Goal: Purchase product/service

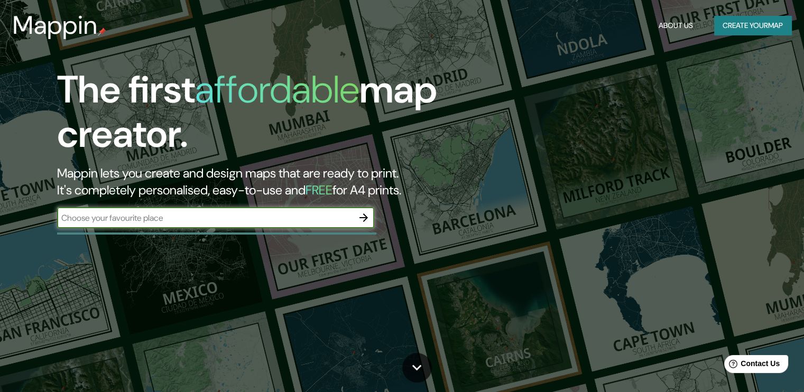
click at [178, 219] on input "text" at bounding box center [205, 218] width 296 height 12
paste input "[GEOGRAPHIC_DATA]"
type input "[GEOGRAPHIC_DATA]"
click at [360, 219] on icon "button" at bounding box center [363, 217] width 13 height 13
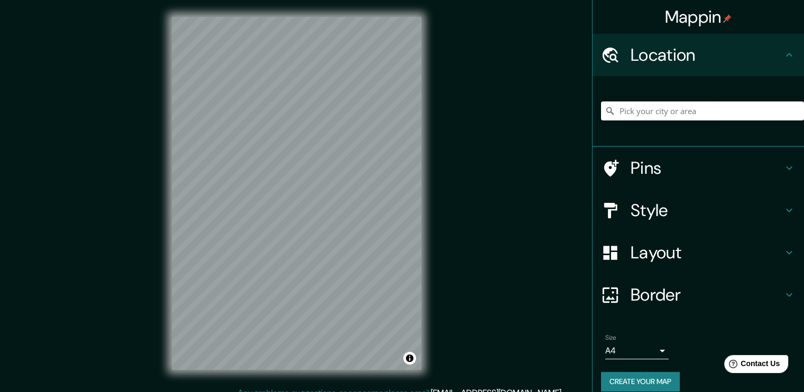
click at [661, 112] on input "Pick your city or area" at bounding box center [702, 110] width 203 height 19
paste input "Cachan Market"
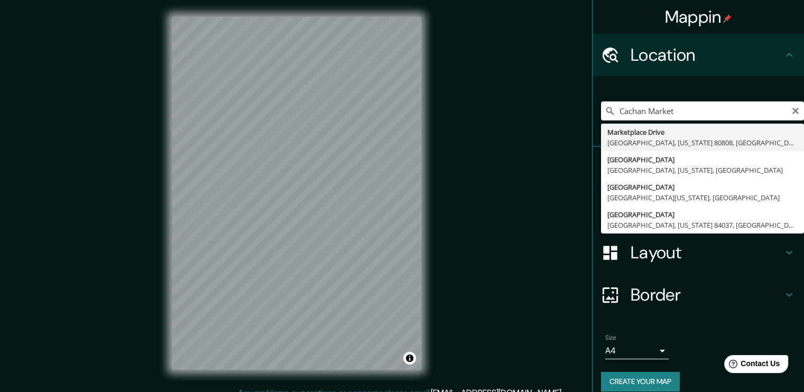
type input "Cachan Market"
drag, startPoint x: 687, startPoint y: 105, endPoint x: 490, endPoint y: 118, distance: 197.5
click at [490, 118] on div "Mappin Location [GEOGRAPHIC_DATA][US_STATE], [GEOGRAPHIC_DATA] [GEOGRAPHIC_DATA…" at bounding box center [402, 202] width 804 height 404
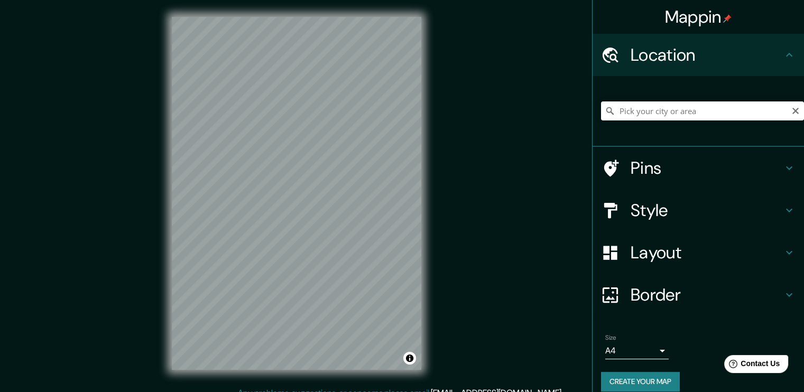
paste input "1 Av. [PERSON_NAME], 94230 [GEOGRAPHIC_DATA], [GEOGRAPHIC_DATA]"
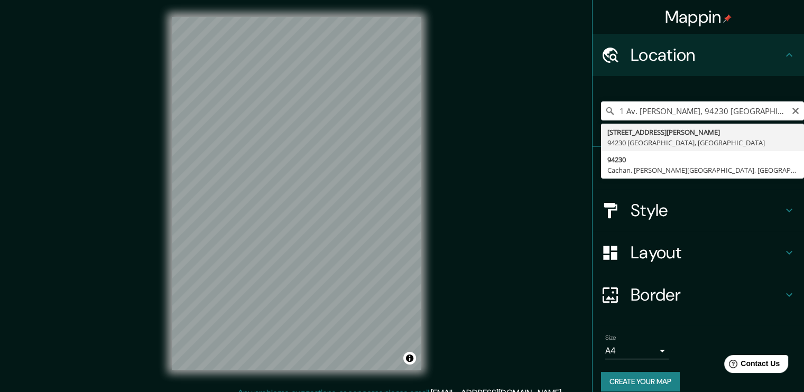
type input "[STREET_ADDRESS][PERSON_NAME]"
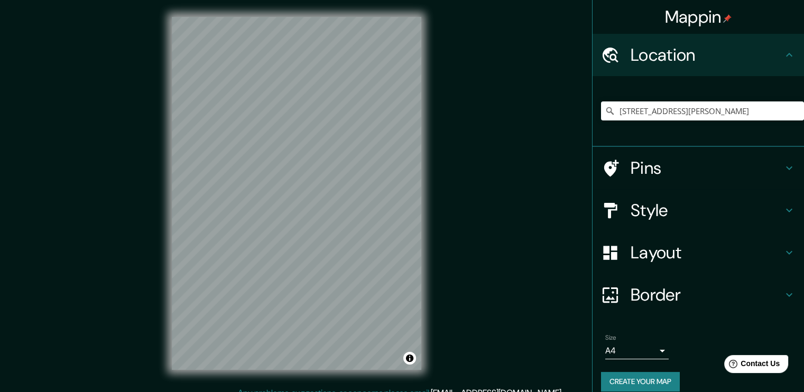
click at [651, 355] on body "Mappin Location [STREET_ADDRESS][PERSON_NAME] Pins Style Layout Border Choose a…" at bounding box center [402, 196] width 804 height 392
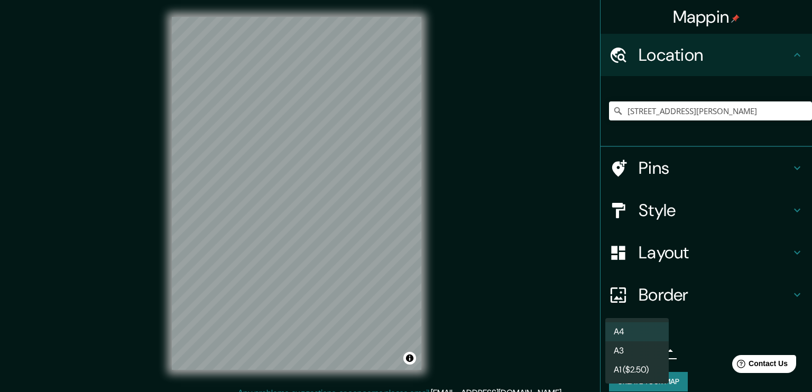
click at [684, 347] on div at bounding box center [406, 196] width 812 height 392
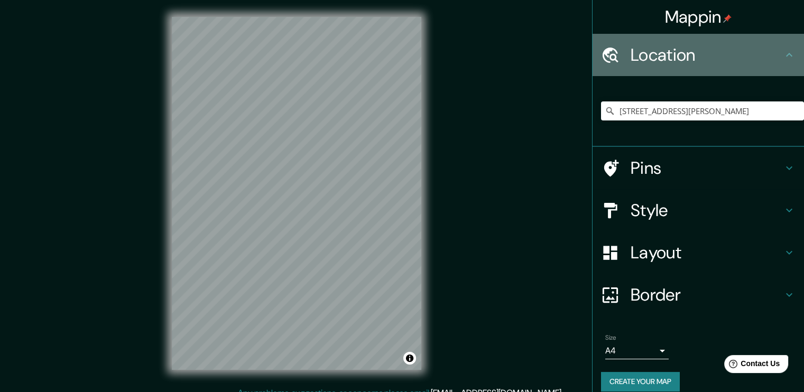
click at [786, 54] on icon at bounding box center [789, 55] width 6 height 4
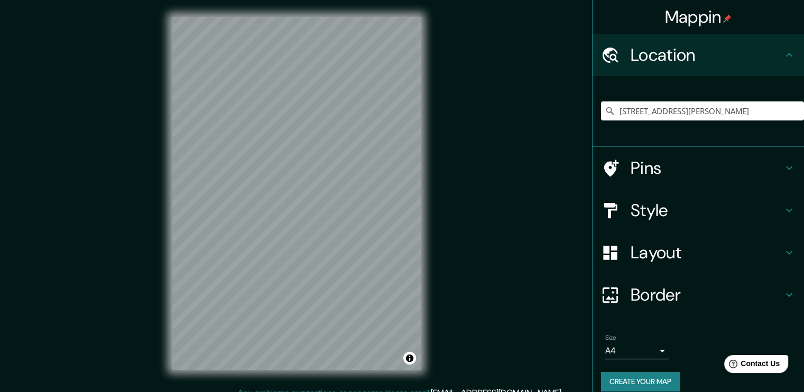
click at [783, 55] on icon at bounding box center [789, 55] width 13 height 13
click at [699, 165] on h4 "Pins" at bounding box center [706, 167] width 152 height 21
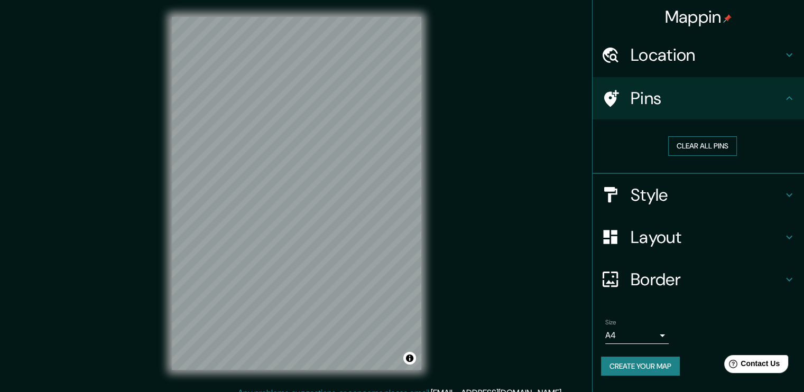
click at [721, 143] on button "Clear all pins" at bounding box center [702, 146] width 69 height 20
click at [610, 93] on icon at bounding box center [611, 98] width 15 height 17
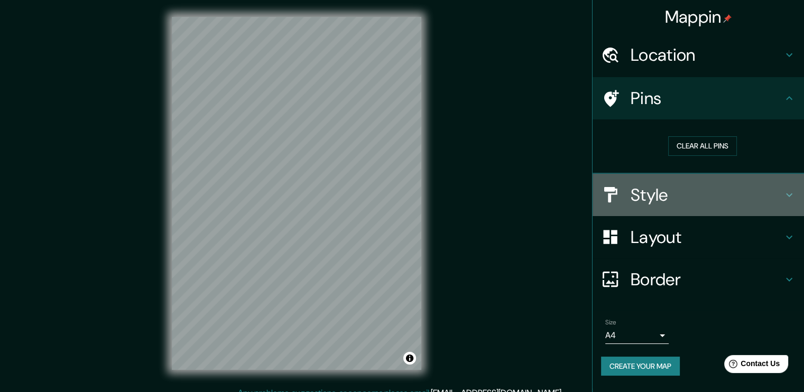
click at [655, 185] on h4 "Style" at bounding box center [706, 194] width 152 height 21
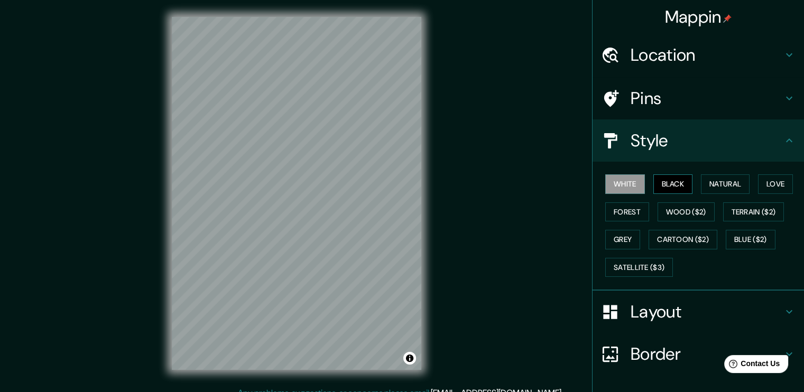
click at [664, 184] on button "Black" at bounding box center [673, 184] width 40 height 20
click at [630, 205] on button "Forest" at bounding box center [627, 212] width 44 height 20
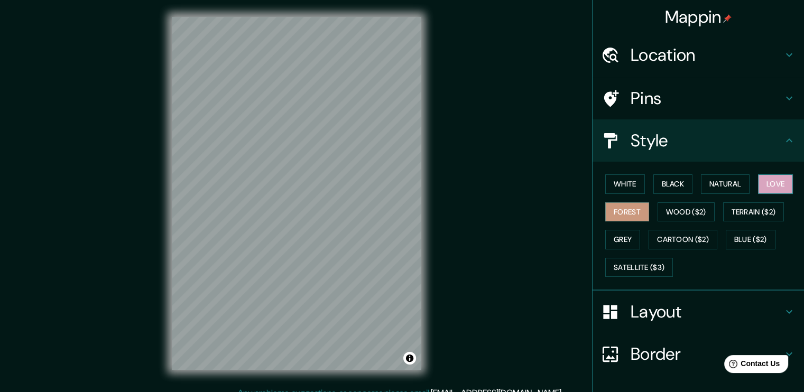
click at [775, 187] on button "Love" at bounding box center [775, 184] width 35 height 20
click at [728, 184] on button "Natural" at bounding box center [725, 184] width 49 height 20
click at [784, 140] on icon at bounding box center [789, 140] width 13 height 13
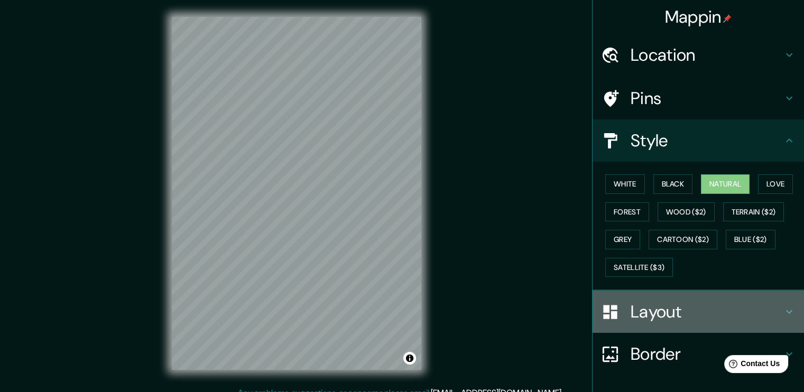
click at [706, 304] on h4 "Layout" at bounding box center [706, 311] width 152 height 21
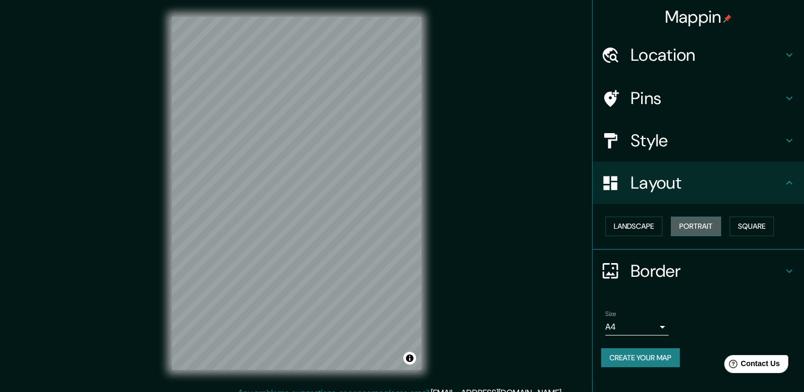
click at [685, 224] on button "Portrait" at bounding box center [696, 227] width 50 height 20
click at [643, 226] on button "Landscape" at bounding box center [633, 227] width 57 height 20
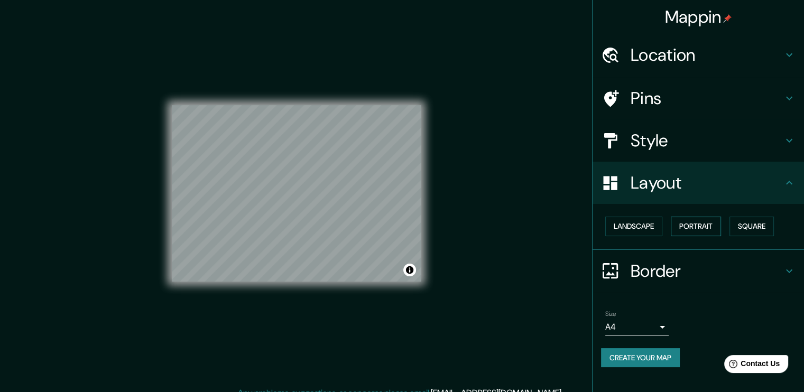
click at [683, 226] on button "Portrait" at bounding box center [696, 227] width 50 height 20
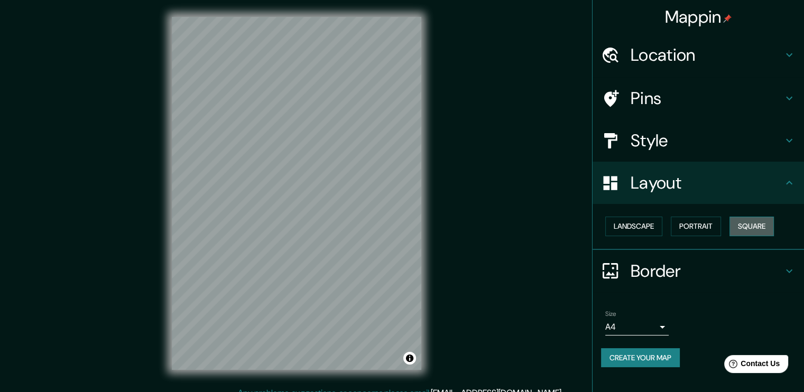
click at [750, 226] on button "Square" at bounding box center [751, 227] width 44 height 20
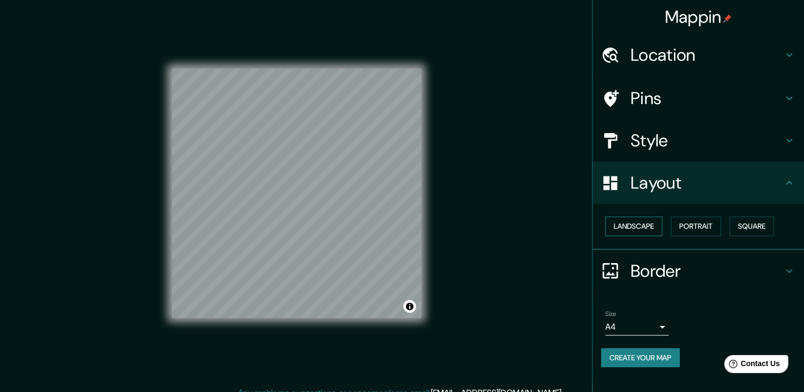
click at [634, 227] on button "Landscape" at bounding box center [633, 227] width 57 height 20
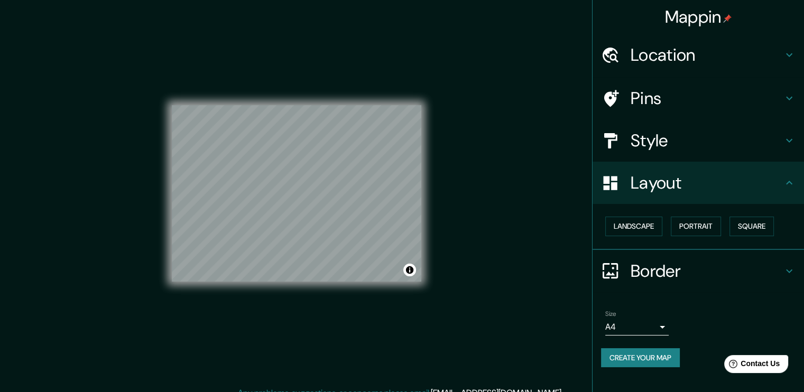
click at [650, 264] on h4 "Border" at bounding box center [706, 270] width 152 height 21
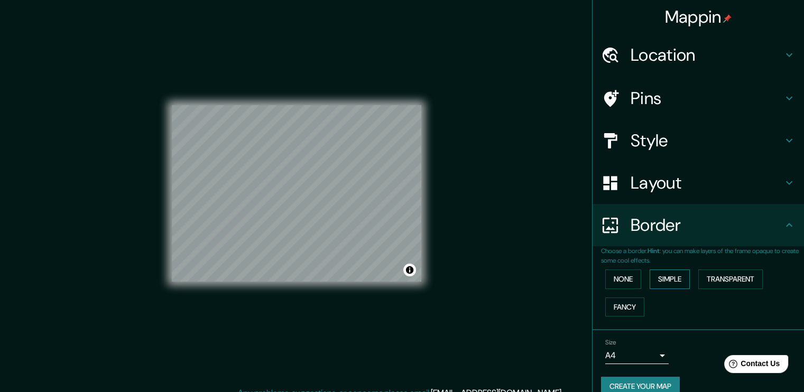
click at [649, 275] on button "Simple" at bounding box center [669, 279] width 40 height 20
click at [729, 274] on button "Transparent" at bounding box center [730, 279] width 64 height 20
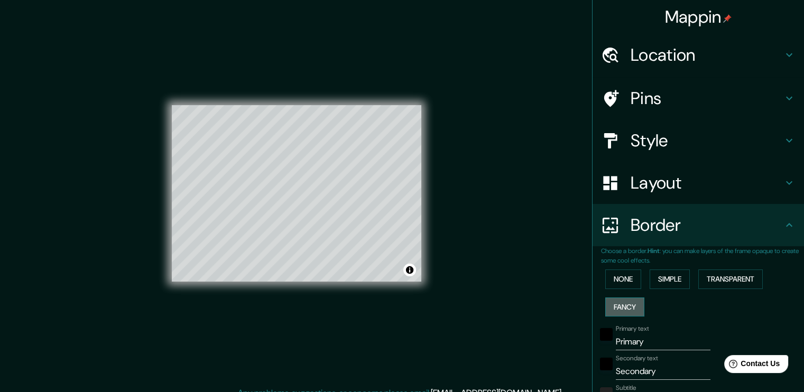
click at [614, 305] on button "Fancy" at bounding box center [624, 307] width 39 height 20
click at [705, 281] on button "Transparent" at bounding box center [730, 279] width 64 height 20
click at [616, 281] on button "None" at bounding box center [623, 279] width 36 height 20
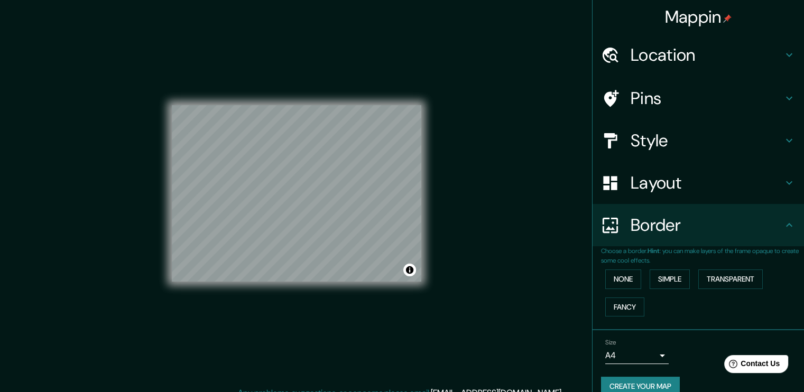
click at [740, 224] on h4 "Border" at bounding box center [706, 225] width 152 height 21
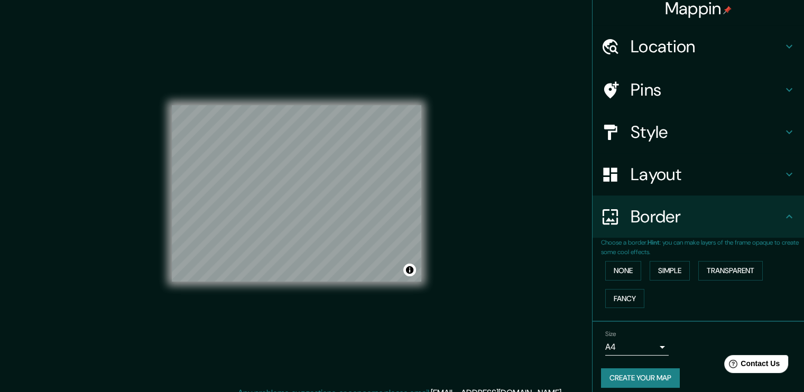
scroll to position [15, 0]
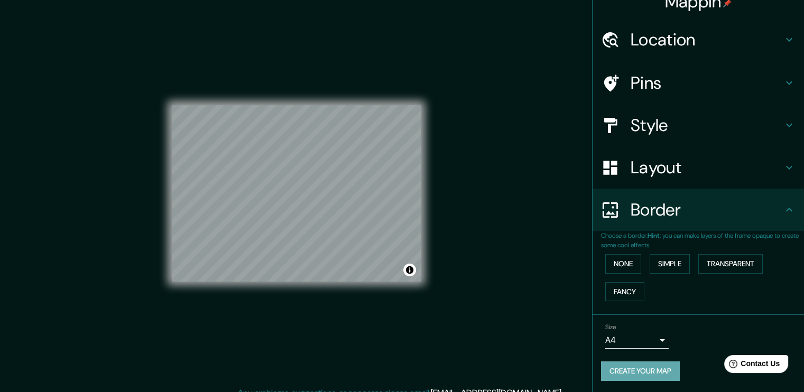
click at [667, 365] on button "Create your map" at bounding box center [640, 371] width 79 height 20
click at [655, 368] on button "Create your map" at bounding box center [640, 371] width 79 height 20
click at [514, 176] on div "Mappin Location [STREET_ADDRESS][PERSON_NAME] Pins Style Layout Border Choose a…" at bounding box center [402, 202] width 804 height 404
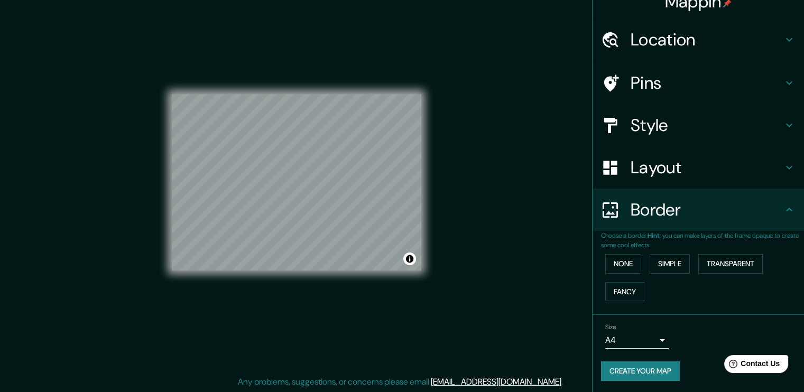
click at [659, 367] on button "Create your map" at bounding box center [640, 371] width 79 height 20
click at [592, 87] on div "Pins" at bounding box center [697, 83] width 211 height 42
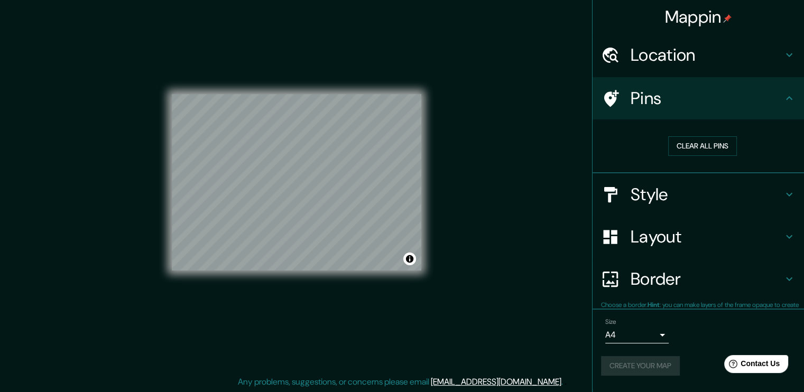
scroll to position [0, 0]
click at [657, 58] on h4 "Location" at bounding box center [706, 54] width 152 height 21
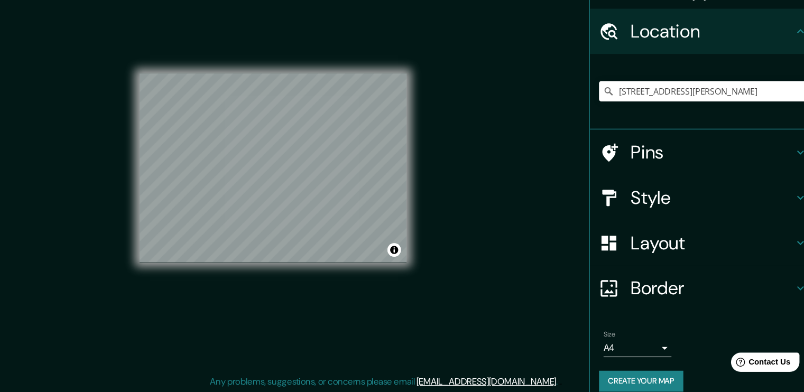
scroll to position [11, 0]
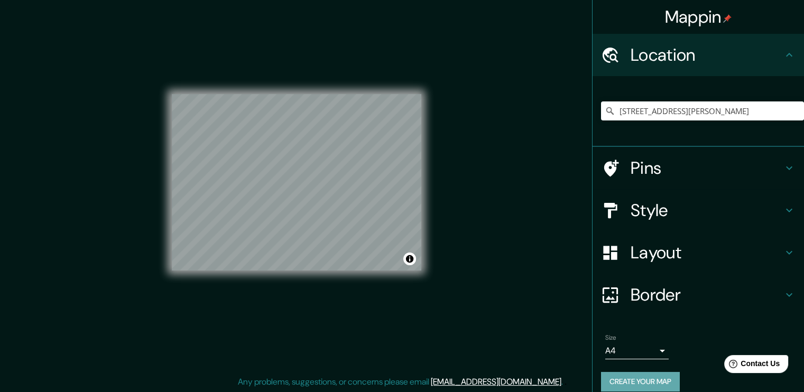
click at [643, 374] on button "Create your map" at bounding box center [640, 382] width 79 height 20
click at [643, 374] on div "Create your map" at bounding box center [698, 382] width 194 height 20
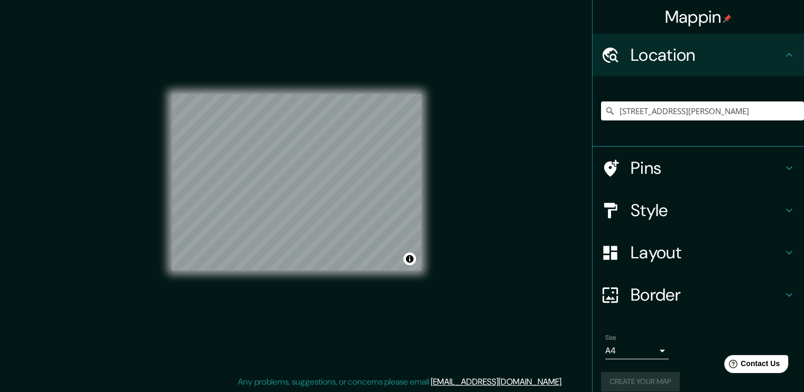
click at [643, 374] on div "Create your map" at bounding box center [698, 382] width 194 height 20
click at [682, 14] on h4 "Mappin" at bounding box center [698, 16] width 67 height 21
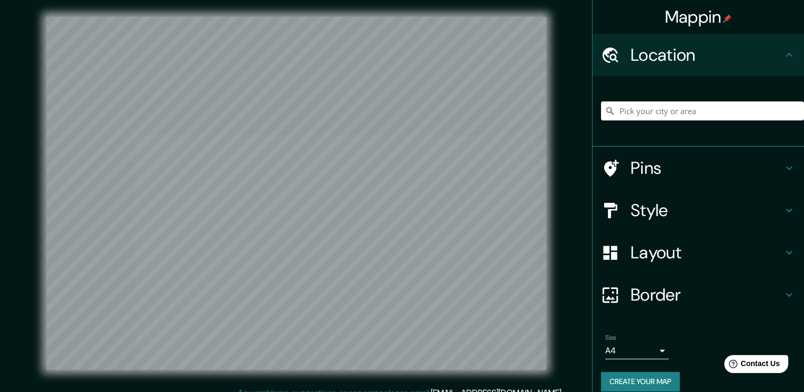
scroll to position [11, 0]
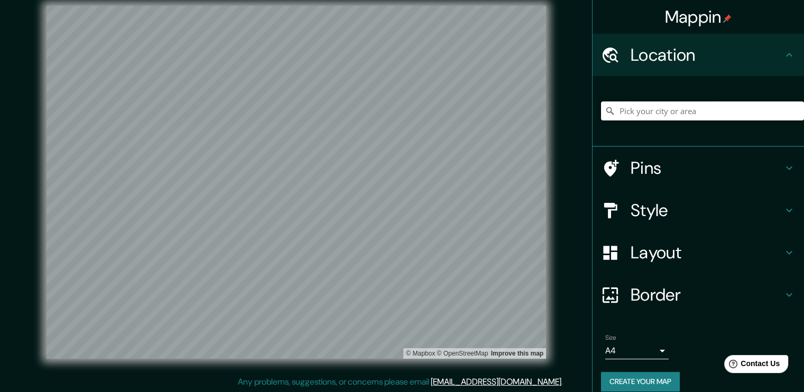
click at [676, 114] on input "Pick your city or area" at bounding box center [702, 110] width 203 height 19
paste input "1 Av. [PERSON_NAME], 94230 [GEOGRAPHIC_DATA], [GEOGRAPHIC_DATA]"
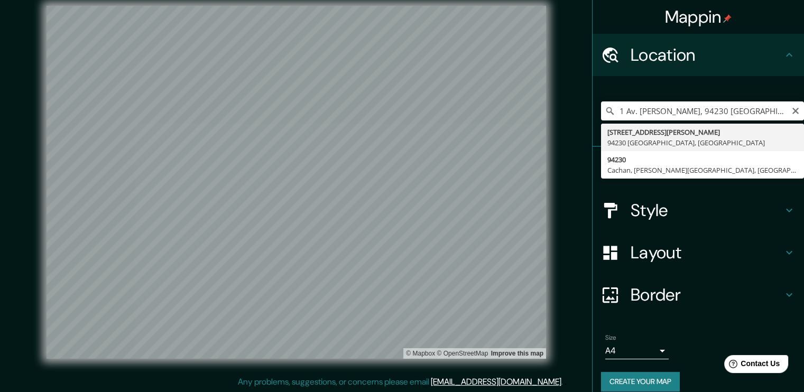
type input "[STREET_ADDRESS][PERSON_NAME]"
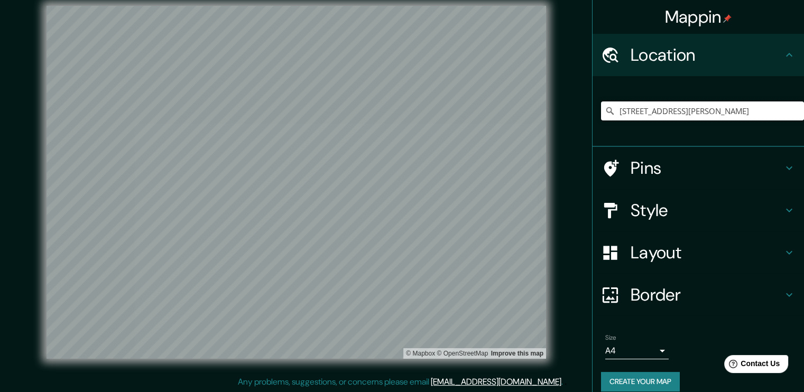
scroll to position [0, 0]
click at [614, 374] on button "Create your map" at bounding box center [640, 382] width 79 height 20
